Goal: Task Accomplishment & Management: Manage account settings

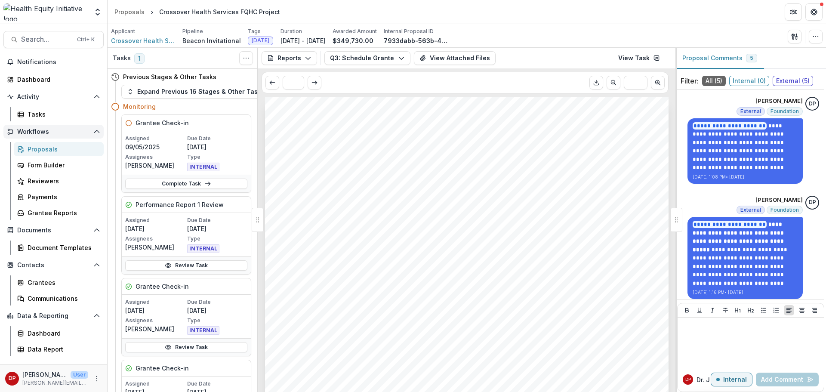
scroll to position [1119, 0]
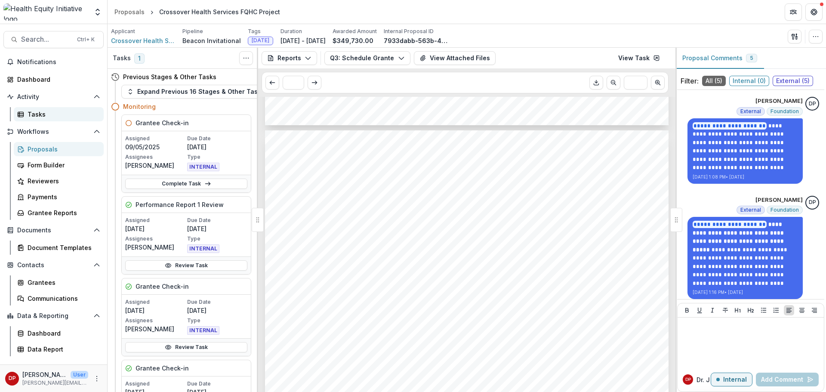
click at [43, 114] on div "Tasks" at bounding box center [62, 114] width 69 height 9
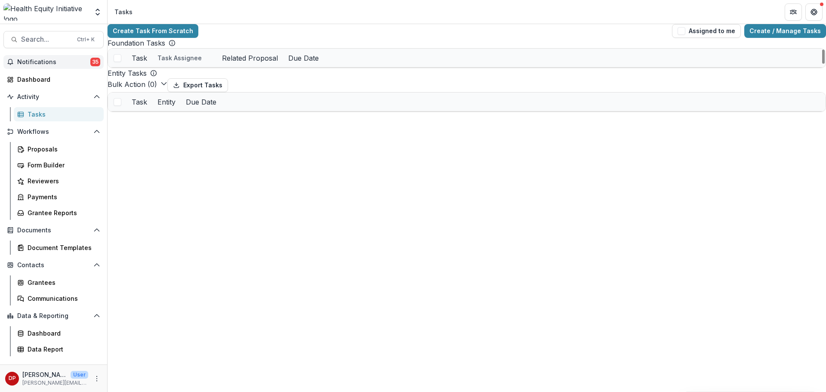
click at [50, 59] on span "Notifications" at bounding box center [53, 62] width 73 height 7
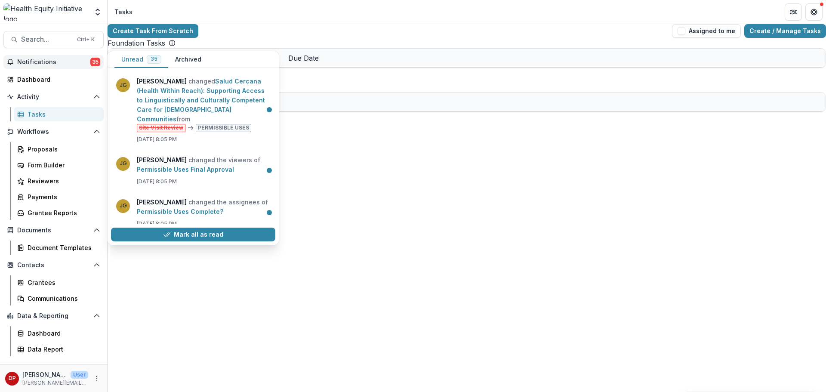
click at [89, 67] on button "Notifications 35" at bounding box center [53, 62] width 100 height 14
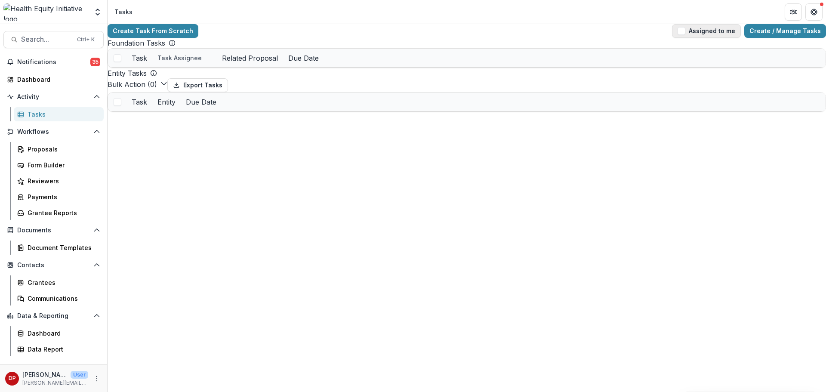
click at [710, 38] on button "Assigned to me" at bounding box center [706, 31] width 69 height 14
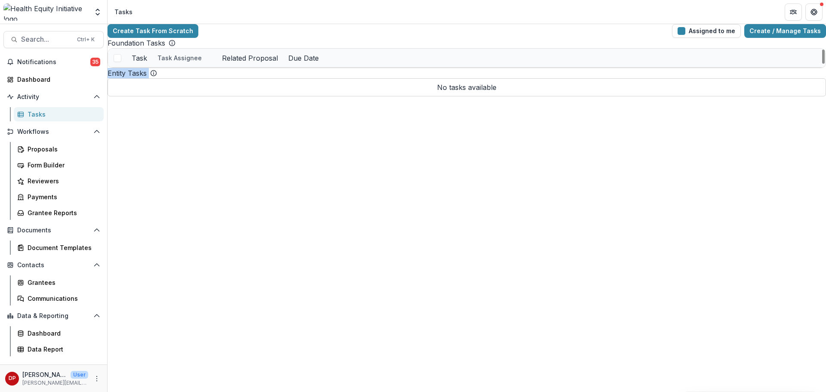
drag, startPoint x: 408, startPoint y: 69, endPoint x: 542, endPoint y: 97, distance: 136.7
click at [329, 118] on link "North Tulsa Healthcare Access Expansion Initiative" at bounding box center [381, 113] width 154 height 9
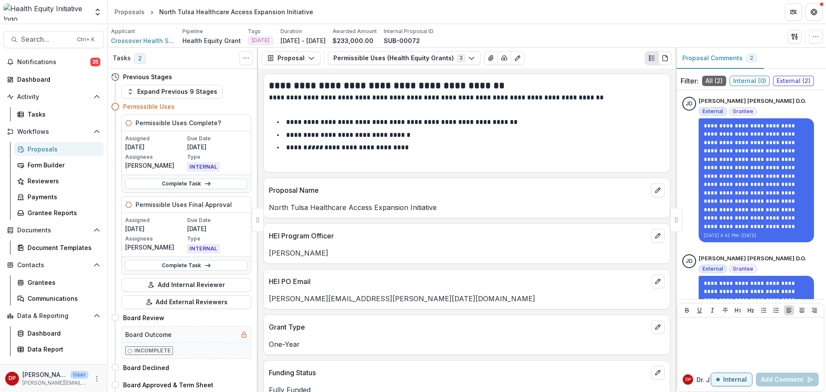
click at [31, 148] on div "Proposals" at bounding box center [62, 149] width 69 height 9
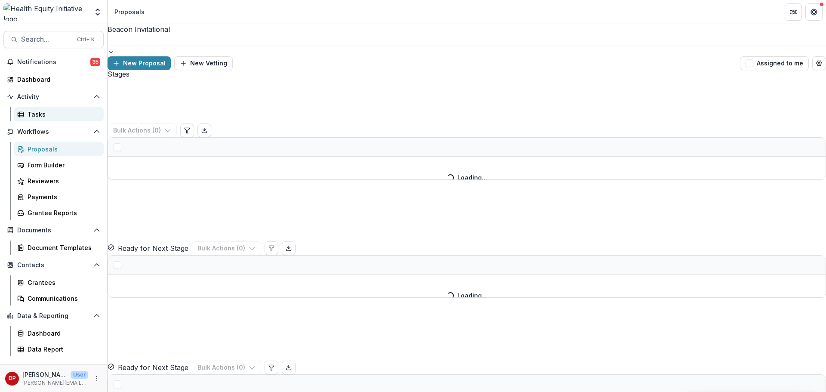
click at [42, 115] on div "Tasks" at bounding box center [62, 114] width 69 height 9
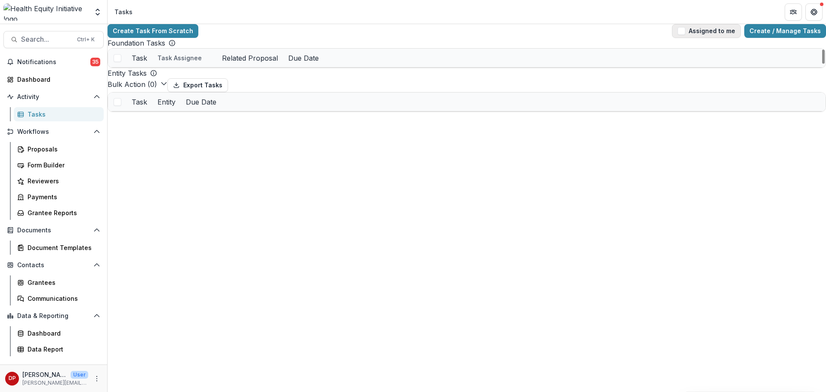
click at [686, 35] on span "button" at bounding box center [682, 31] width 8 height 8
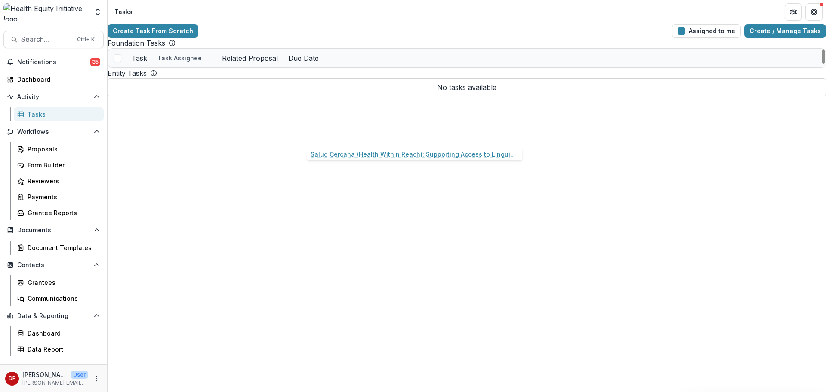
scroll to position [43, 0]
click at [121, 184] on span at bounding box center [118, 188] width 8 height 8
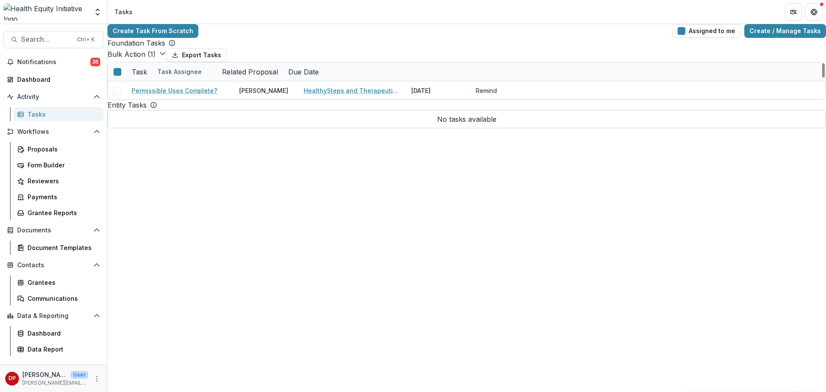
click at [121, 161] on span at bounding box center [118, 165] width 8 height 8
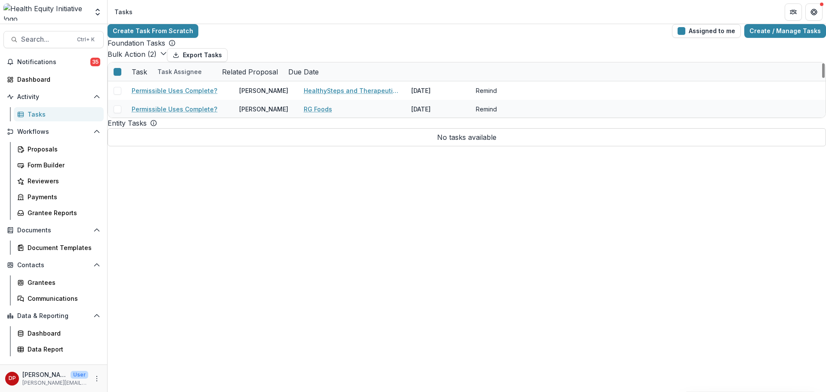
click at [118, 179] on span at bounding box center [118, 183] width 8 height 8
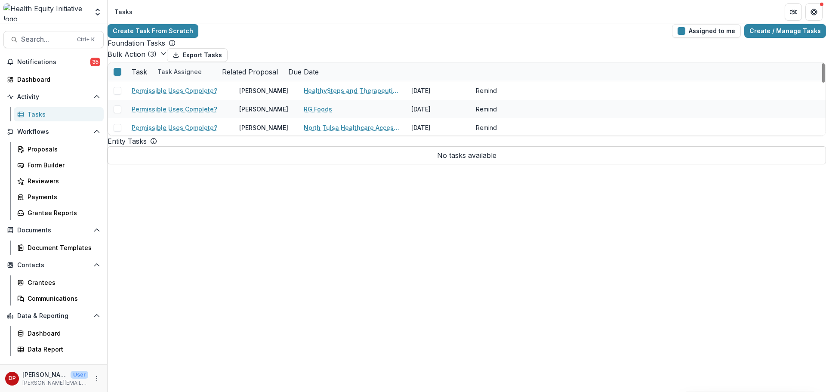
scroll to position [0, 0]
drag, startPoint x: 123, startPoint y: 162, endPoint x: 122, endPoint y: 156, distance: 6.0
click at [121, 150] on span at bounding box center [118, 146] width 8 height 8
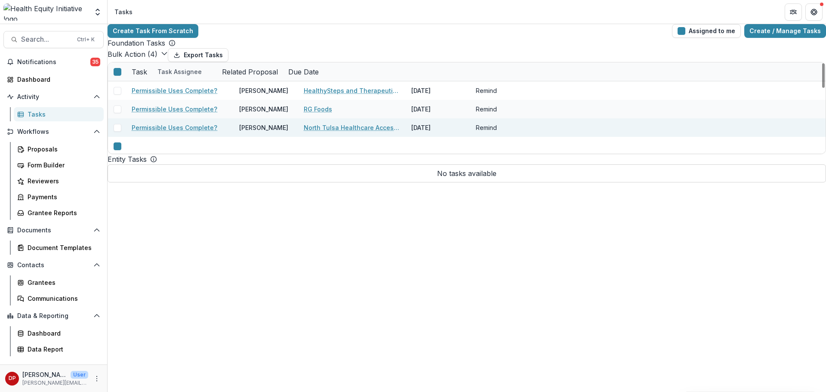
click at [121, 132] on span at bounding box center [118, 128] width 8 height 8
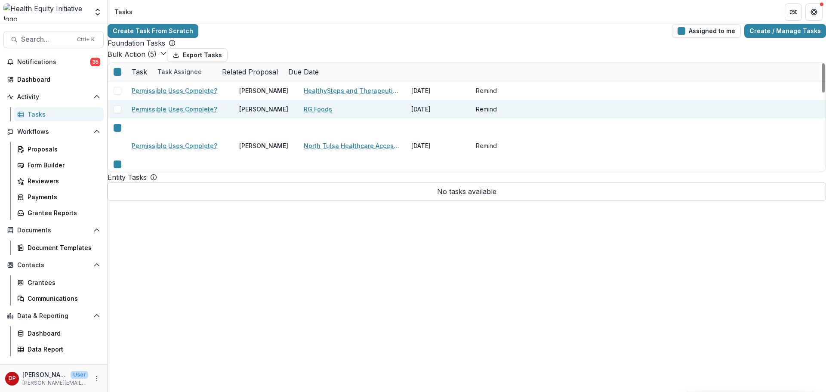
click at [122, 118] on div at bounding box center [117, 109] width 19 height 19
click at [121, 113] on span at bounding box center [118, 109] width 8 height 8
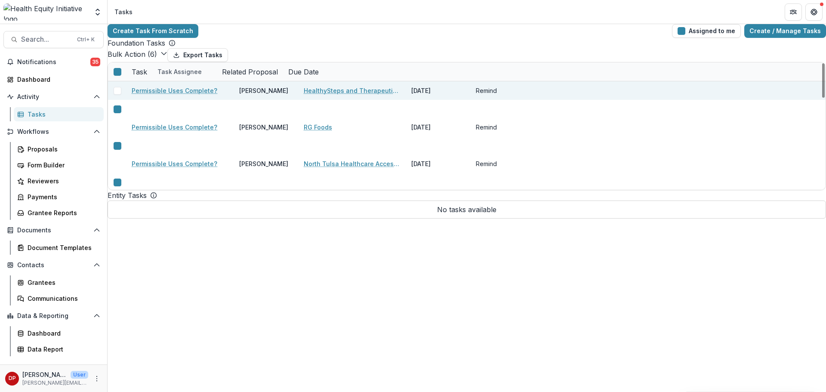
click at [121, 95] on span at bounding box center [118, 91] width 8 height 8
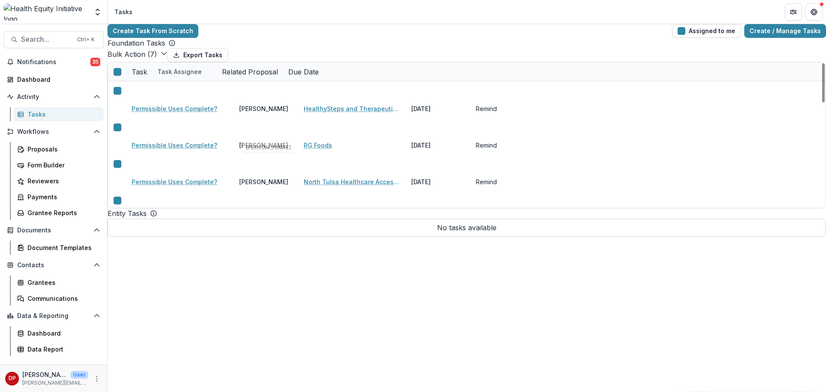
scroll to position [86, 0]
click at [121, 217] on span at bounding box center [118, 221] width 8 height 8
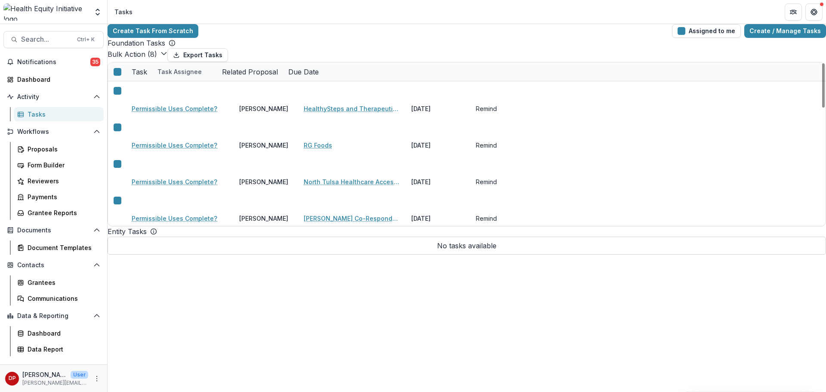
scroll to position [0, 0]
click at [32, 59] on span "Notifications" at bounding box center [53, 62] width 73 height 7
